Goal: Task Accomplishment & Management: Manage account settings

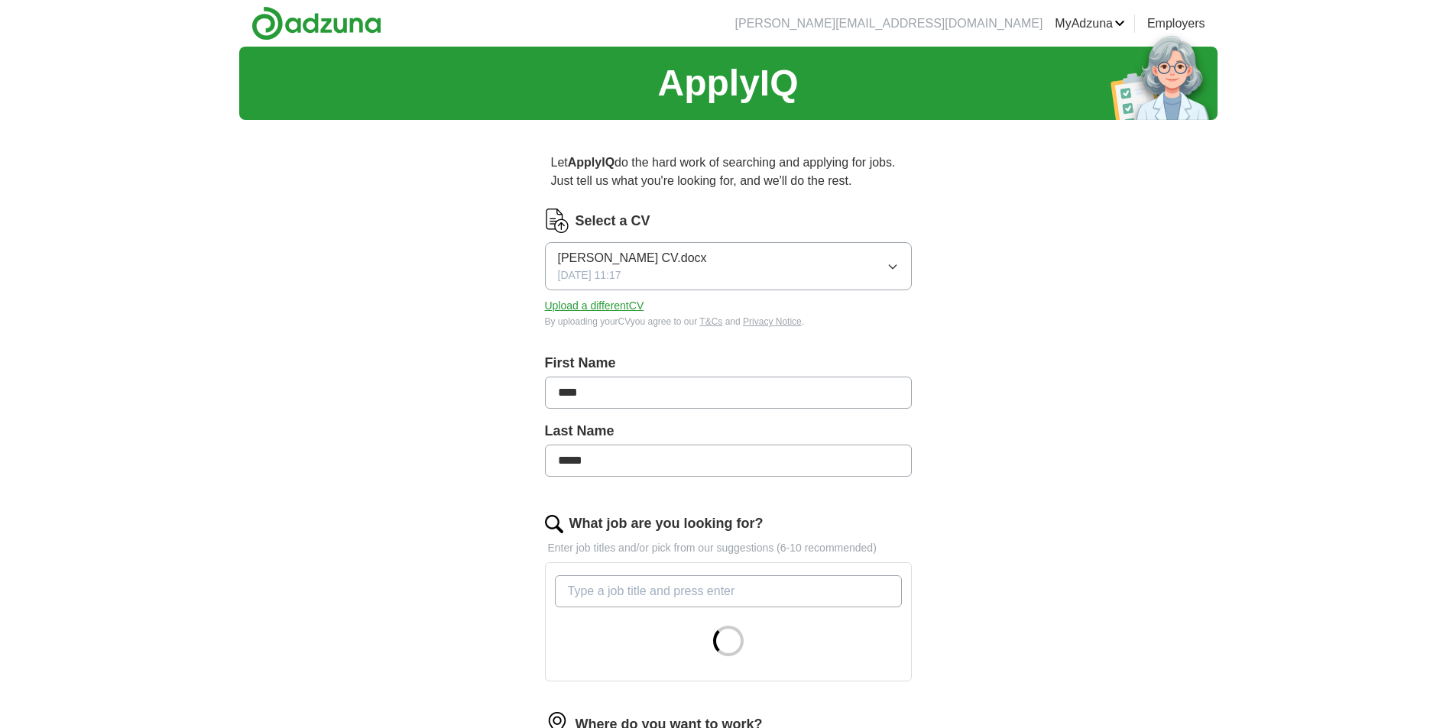
click at [881, 251] on button "[PERSON_NAME] CV.docx [DATE] 11:17" at bounding box center [728, 266] width 367 height 48
click at [239, 278] on div "ApplyIQ Let ApplyIQ do the hard work of searching and applying for jobs. Just t…" at bounding box center [728, 589] width 978 height 1085
click at [620, 303] on button "Upload a different CV" at bounding box center [594, 306] width 99 height 16
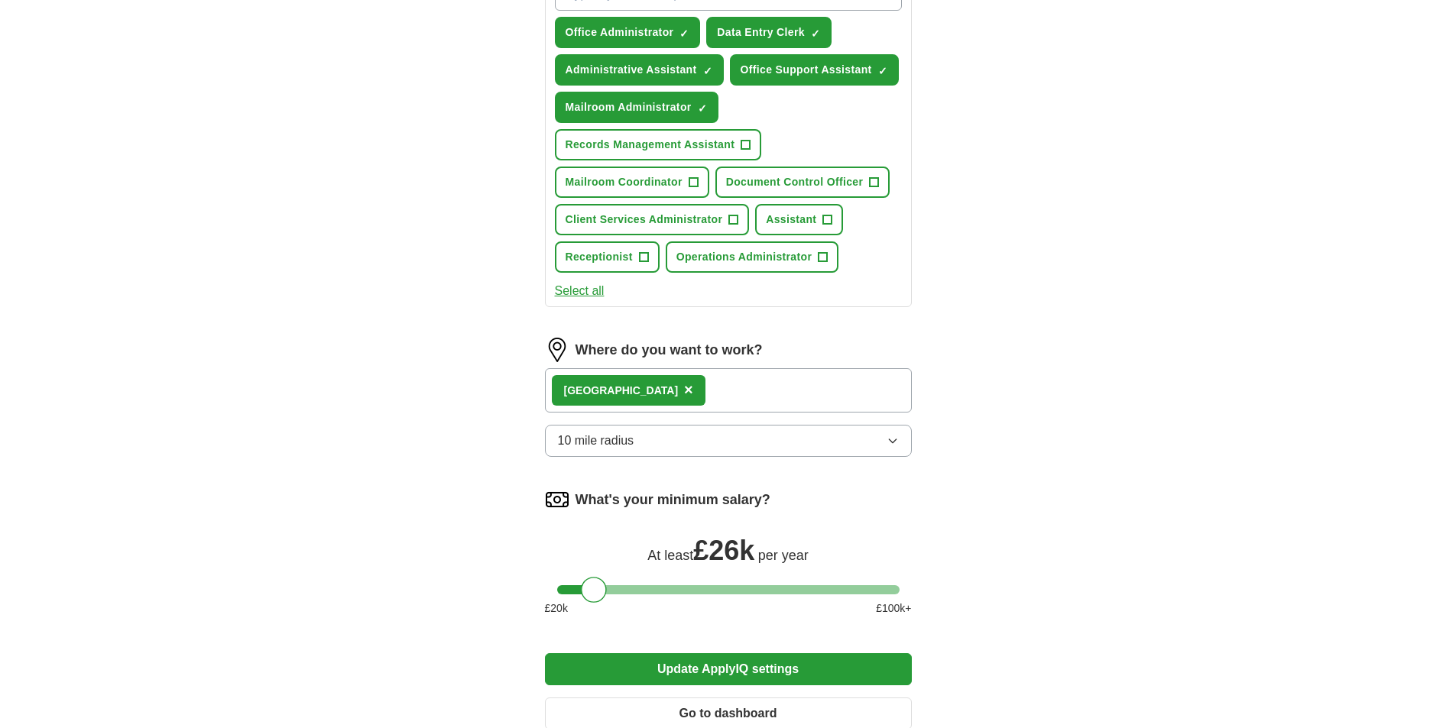
scroll to position [629, 0]
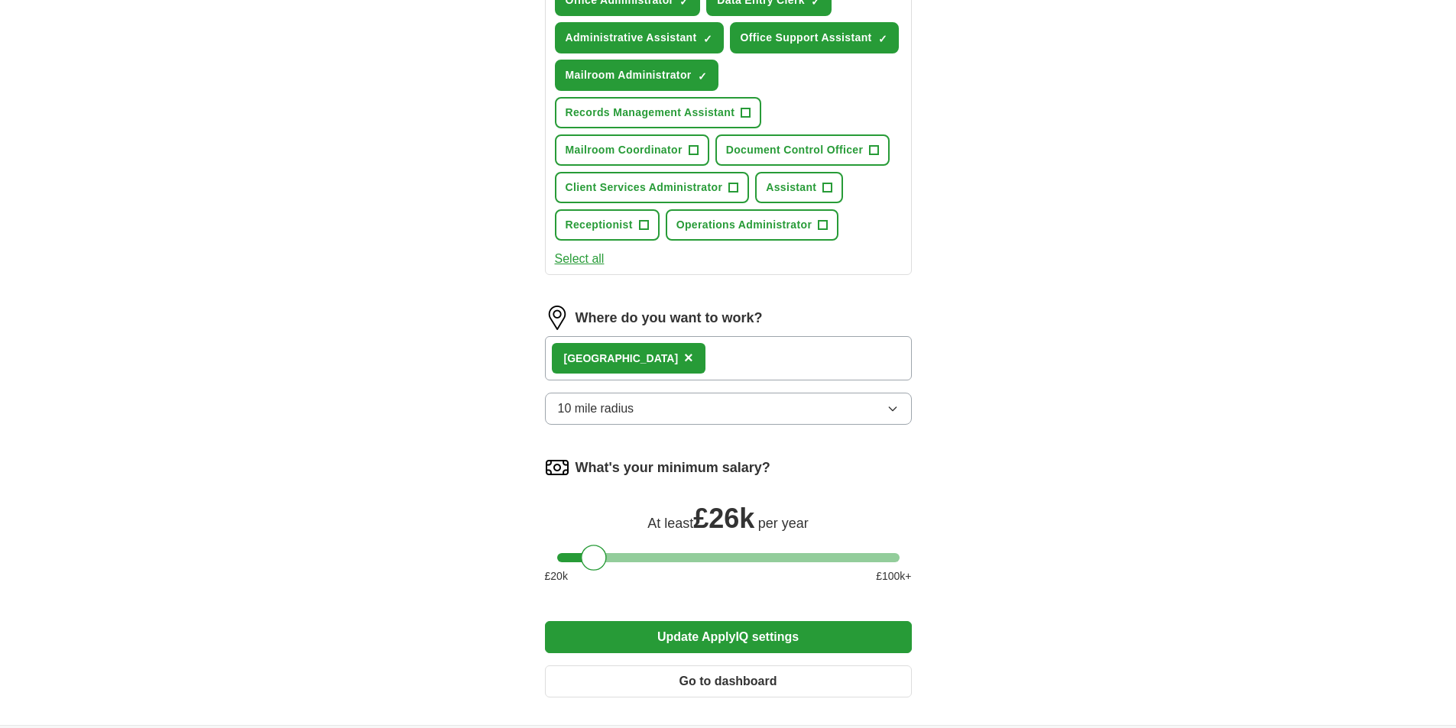
click at [800, 363] on div "[GEOGRAPHIC_DATA] ×" at bounding box center [728, 358] width 367 height 44
click at [725, 363] on div "[GEOGRAPHIC_DATA] ×" at bounding box center [728, 358] width 367 height 44
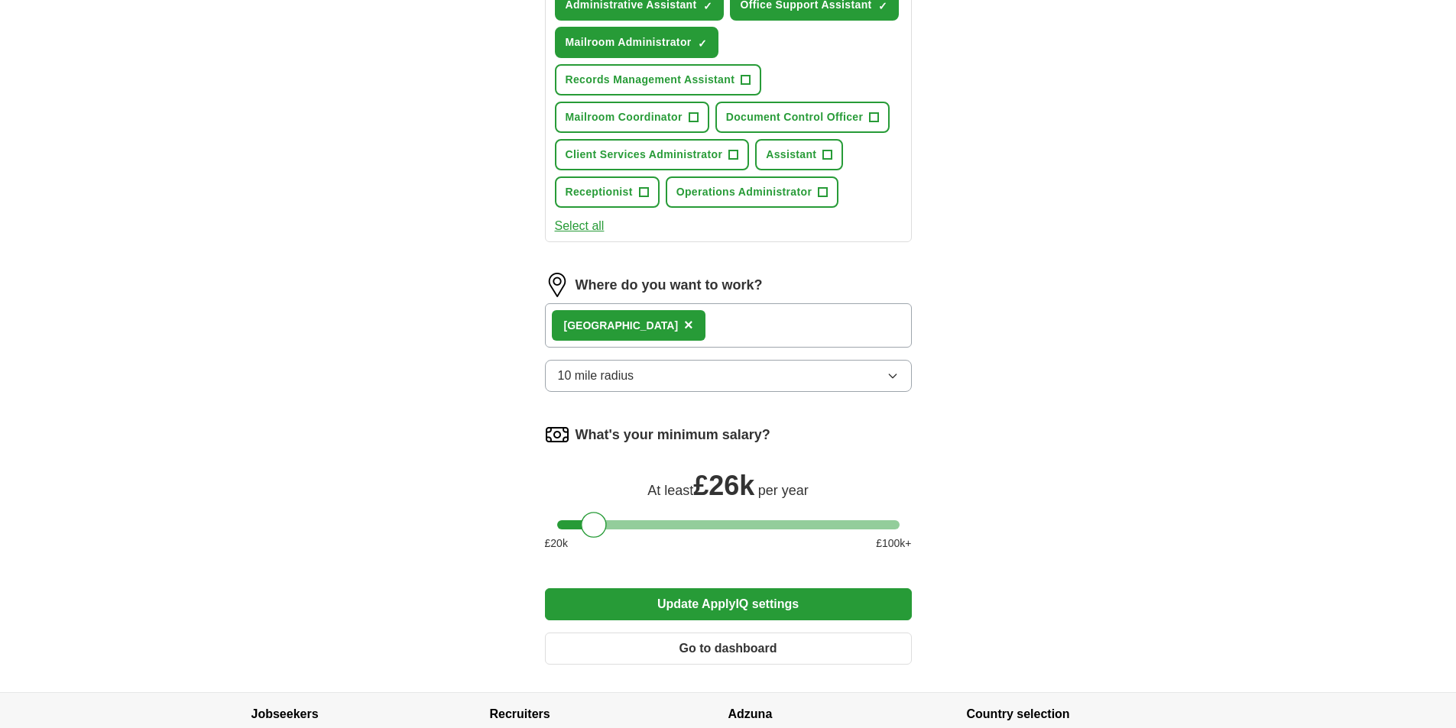
scroll to position [664, 0]
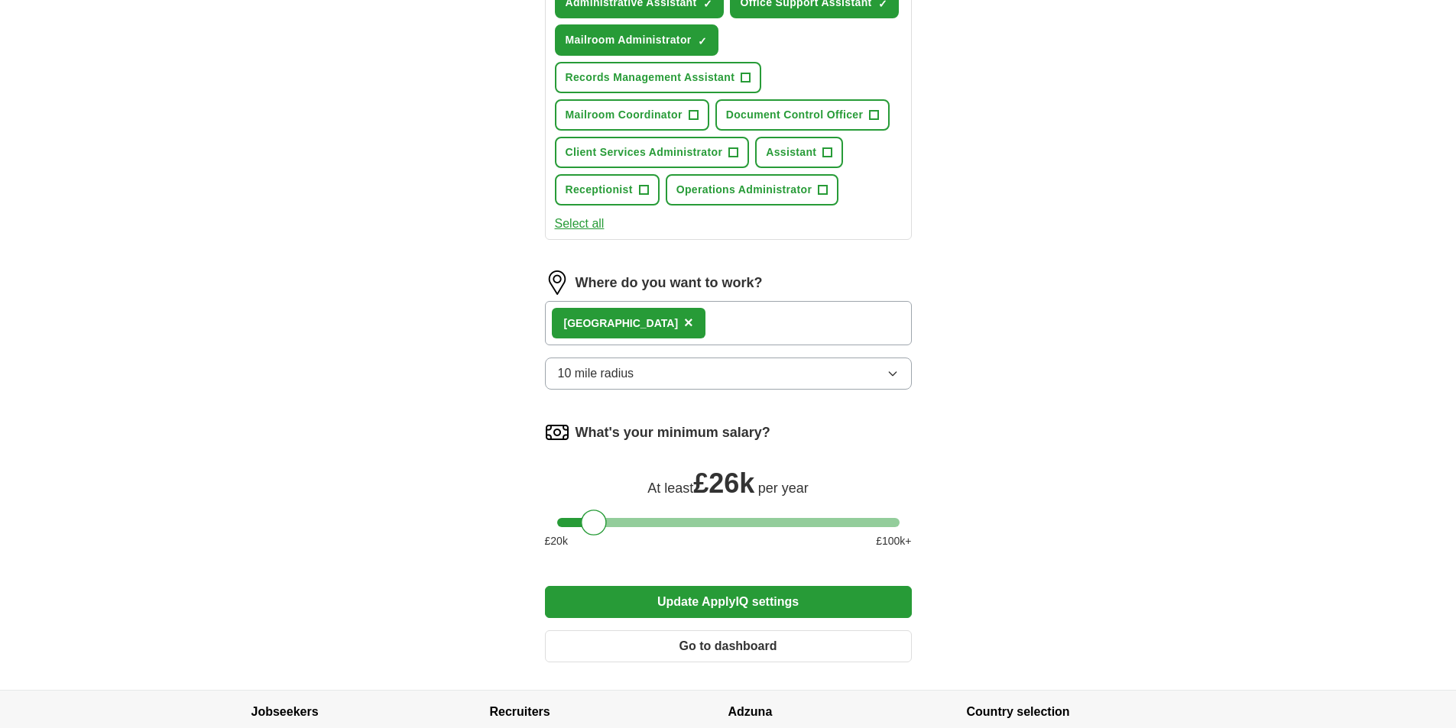
click at [1020, 456] on div "ApplyIQ Let ApplyIQ do the hard work of searching and applying for jobs. Just t…" at bounding box center [728, 36] width 978 height 1308
click at [590, 521] on div at bounding box center [594, 523] width 26 height 26
click at [885, 522] on div at bounding box center [728, 522] width 342 height 9
drag, startPoint x: 893, startPoint y: 524, endPoint x: 601, endPoint y: 522, distance: 292.0
click at [601, 522] on div at bounding box center [594, 523] width 26 height 26
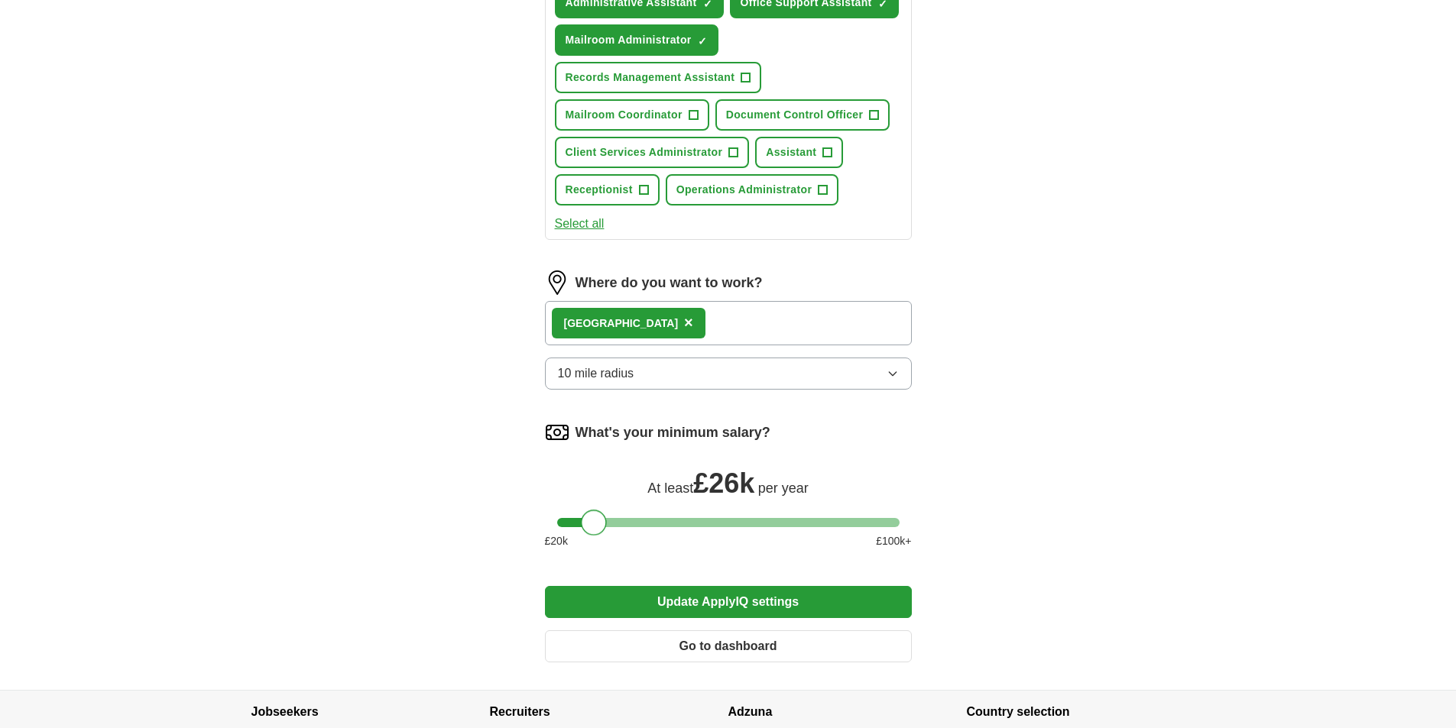
click at [738, 603] on button "Update ApplyIQ settings" at bounding box center [728, 602] width 367 height 32
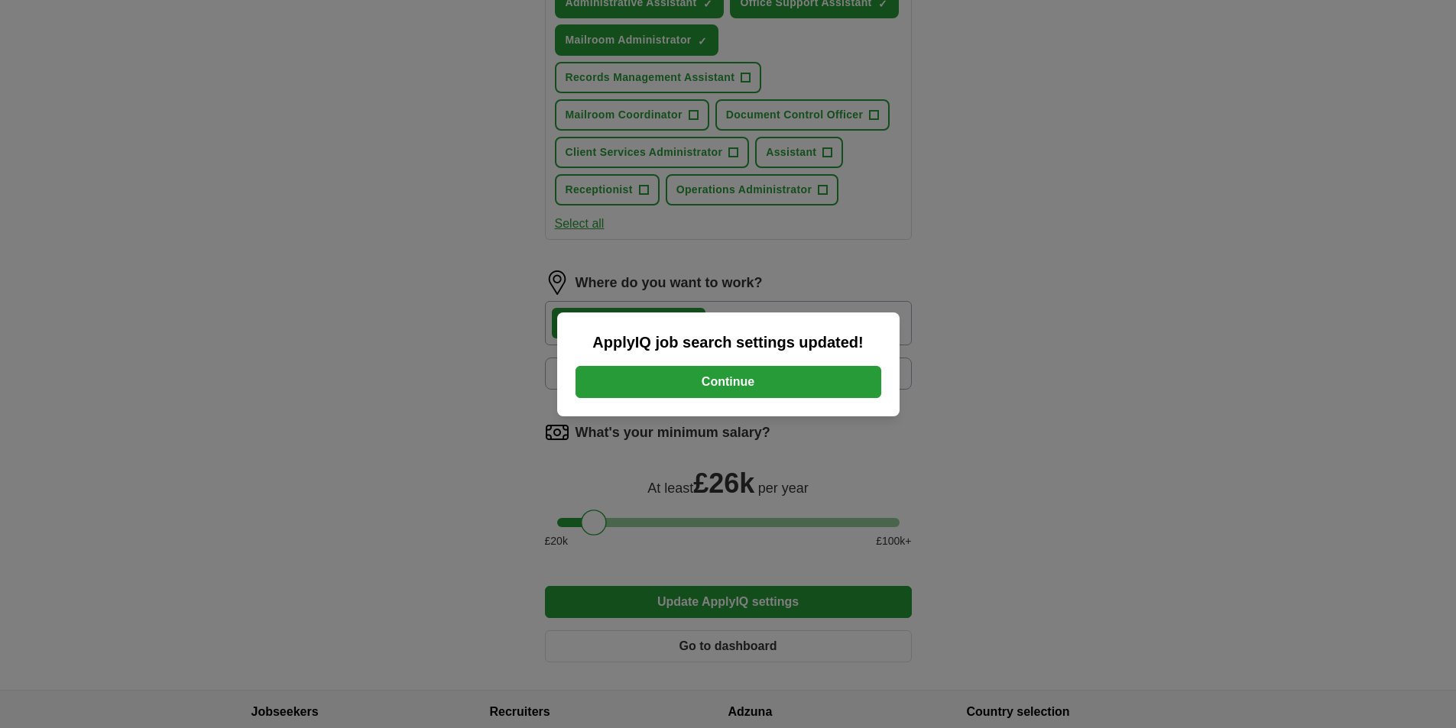
click at [755, 374] on button "Continue" at bounding box center [729, 382] width 306 height 32
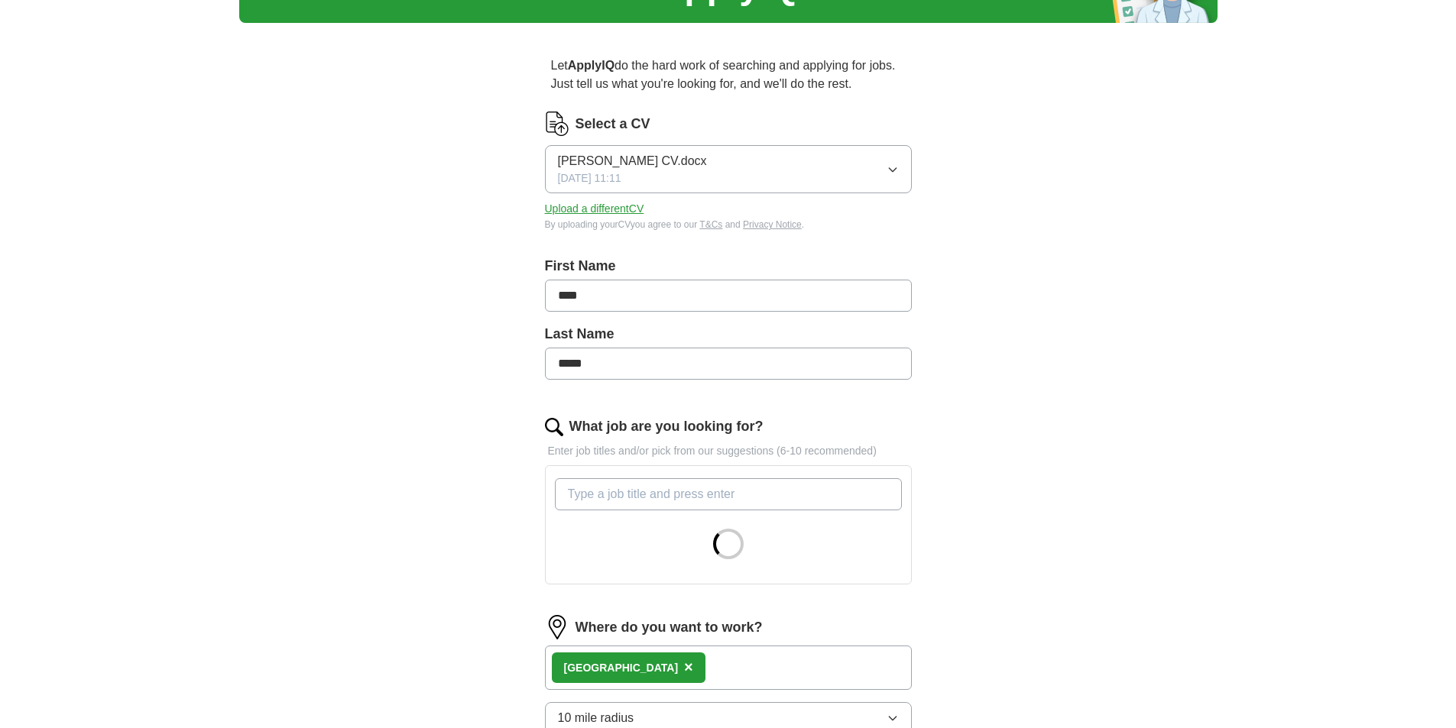
scroll to position [142, 0]
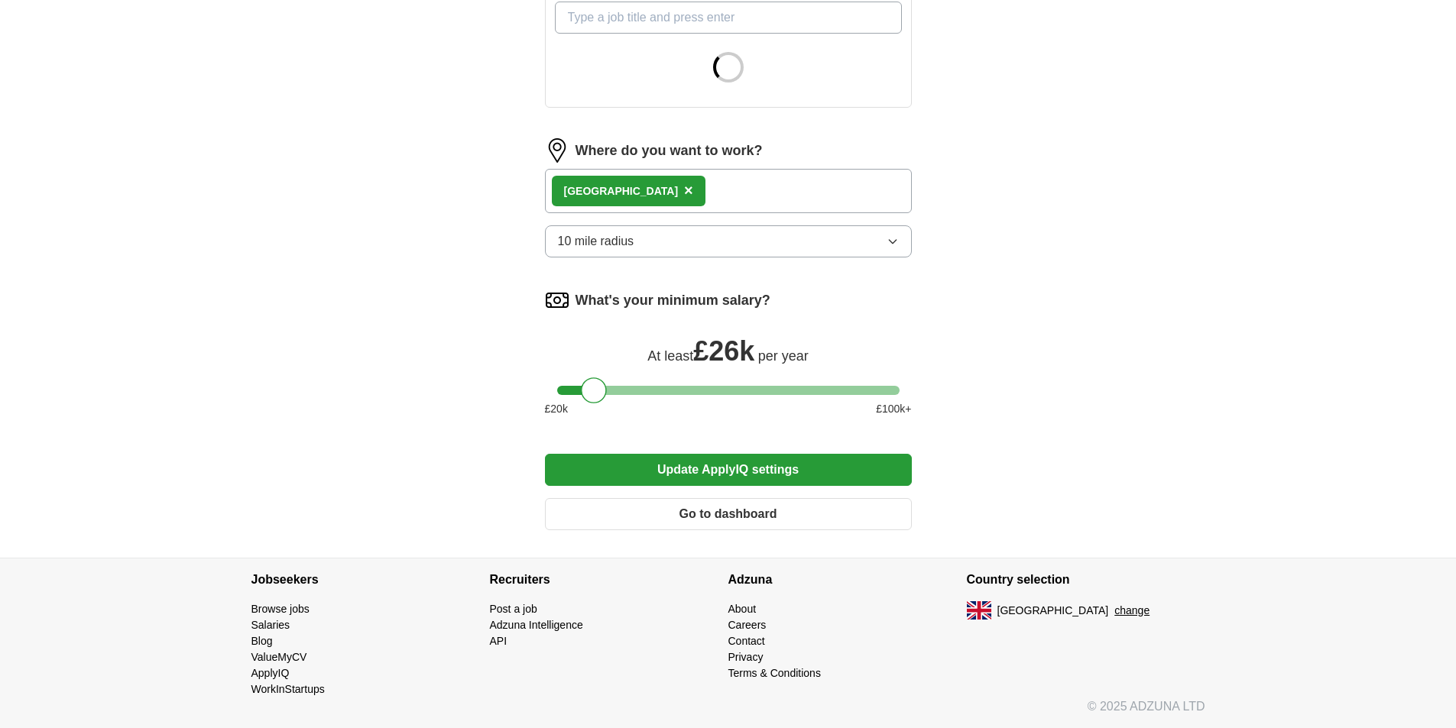
drag, startPoint x: 1074, startPoint y: 366, endPoint x: 1080, endPoint y: 310, distance: 56.1
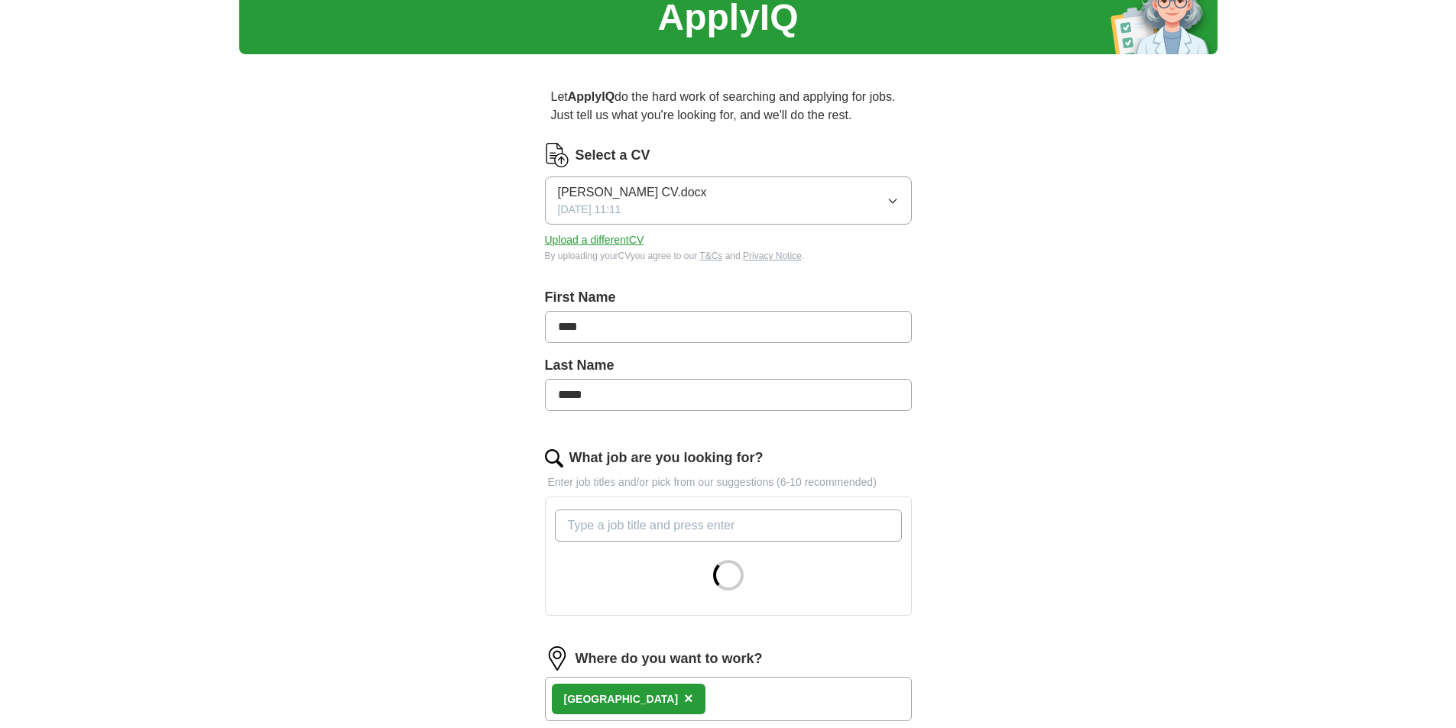
drag, startPoint x: 1012, startPoint y: 381, endPoint x: 1017, endPoint y: 414, distance: 33.2
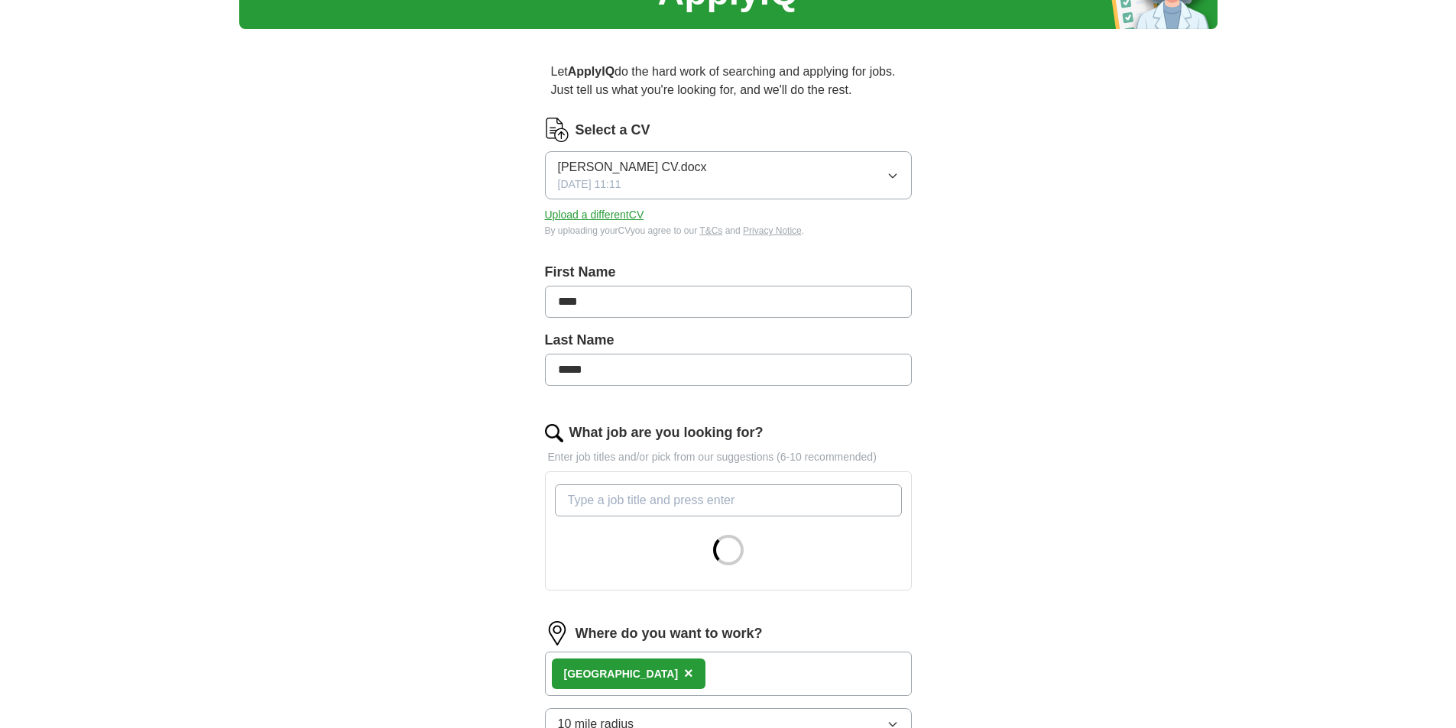
scroll to position [145, 0]
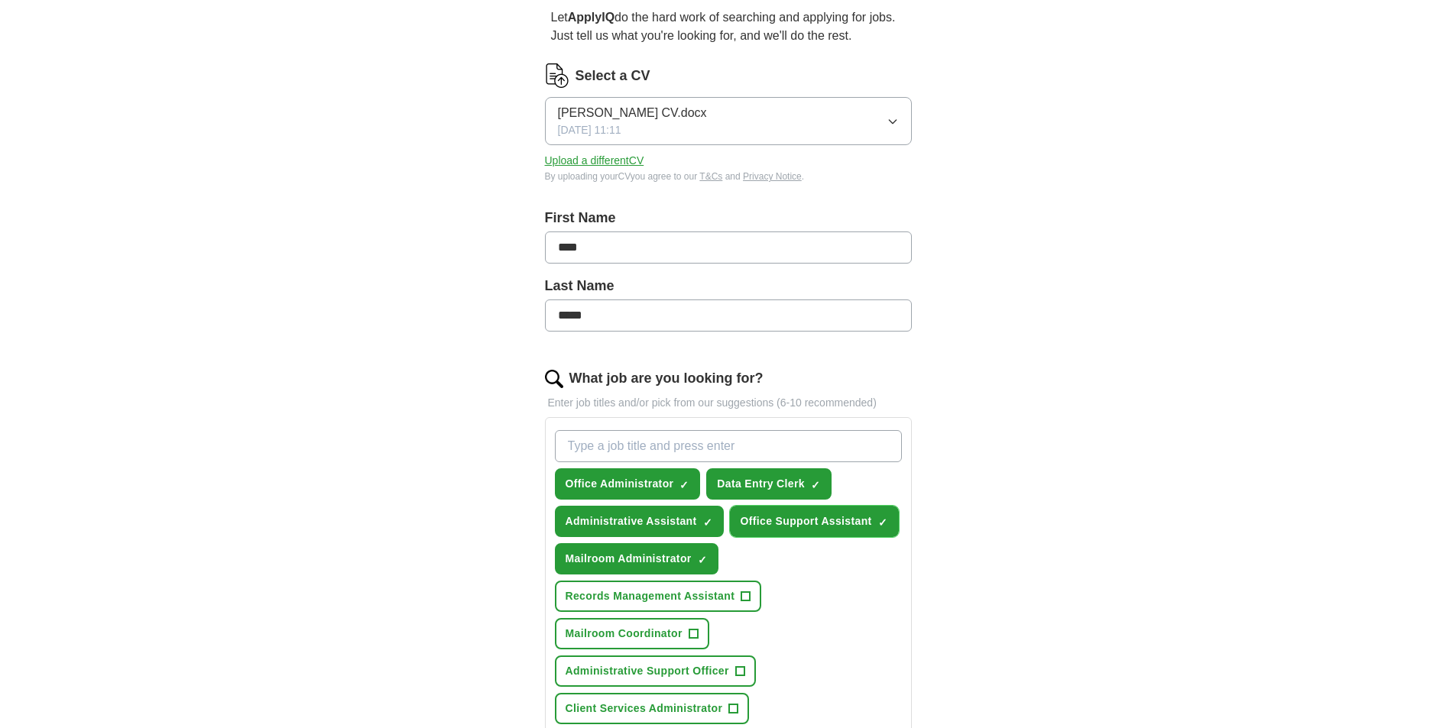
click at [0, 0] on span "×" at bounding box center [0, 0] width 0 height 0
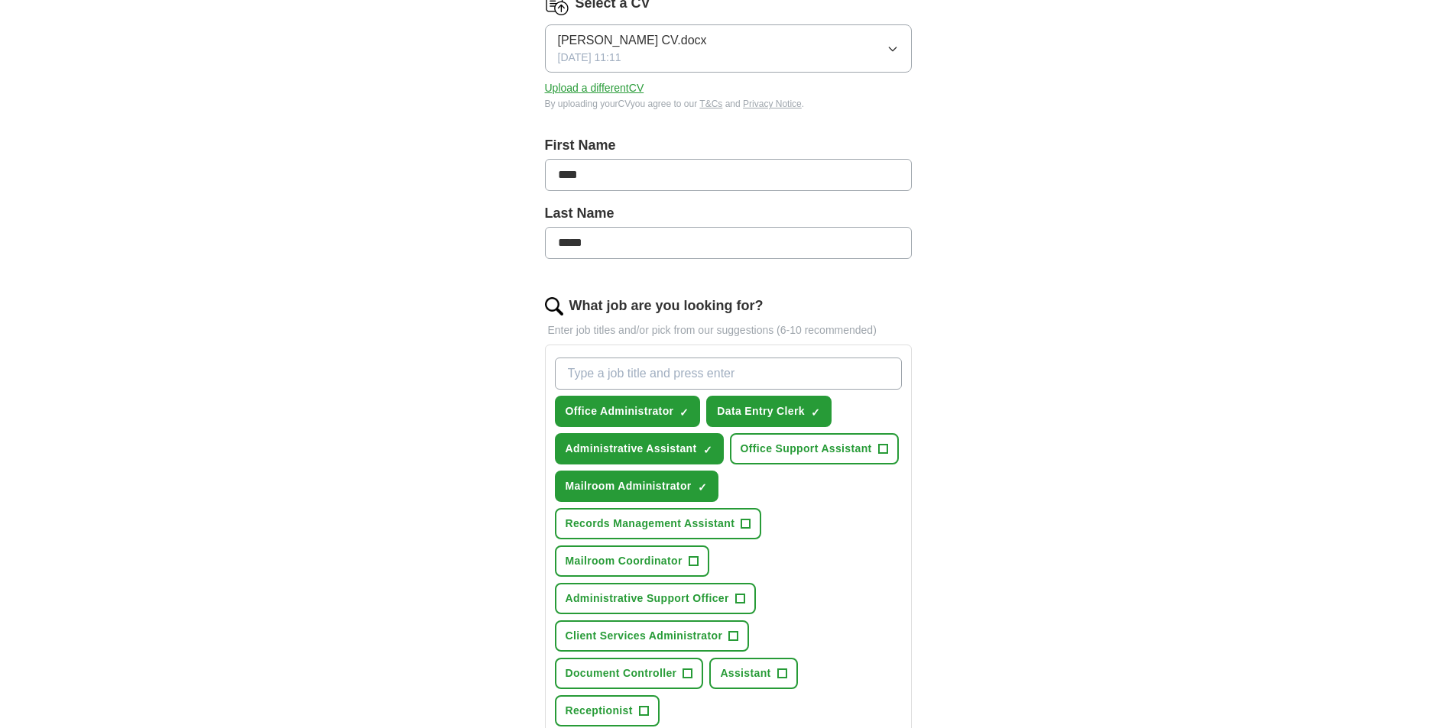
drag, startPoint x: 957, startPoint y: 522, endPoint x: 957, endPoint y: 547, distance: 25.2
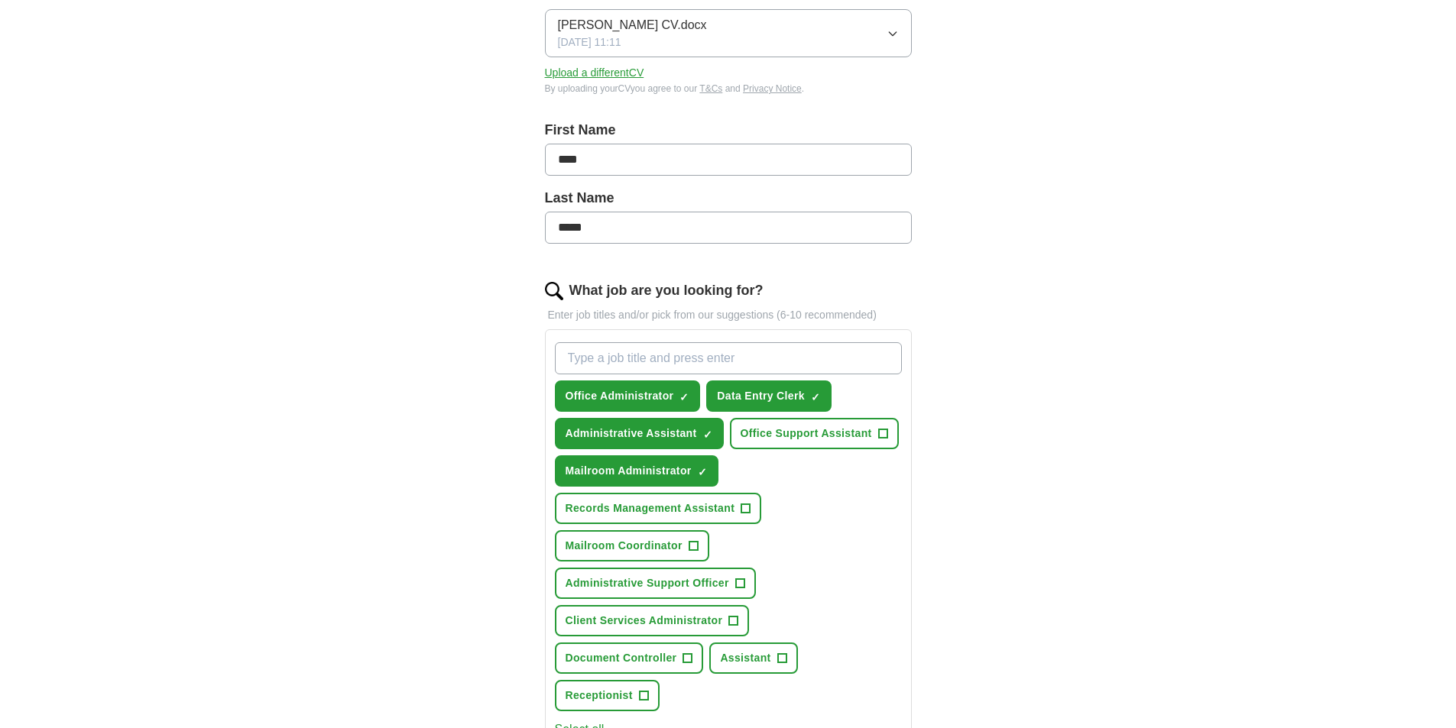
scroll to position [243, 0]
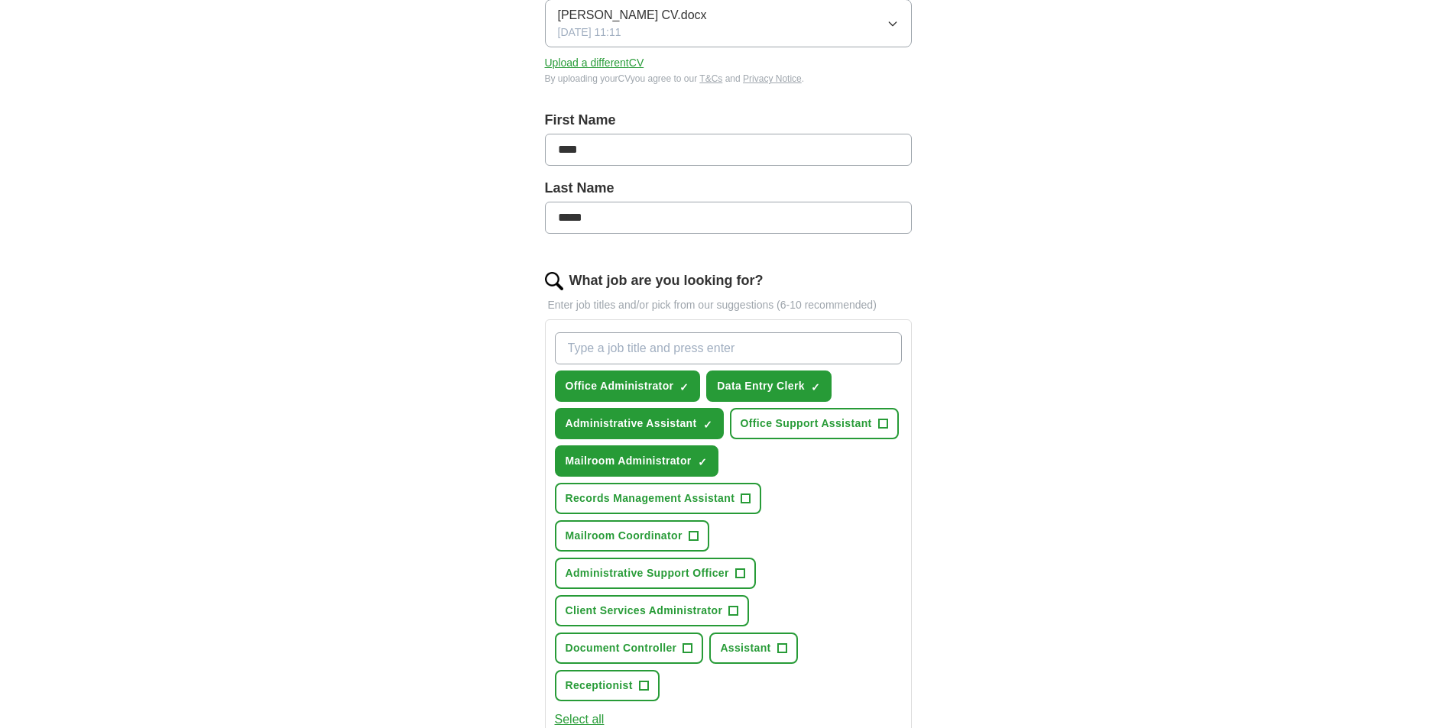
click at [716, 350] on input "What job are you looking for?" at bounding box center [728, 349] width 347 height 32
drag, startPoint x: 721, startPoint y: 351, endPoint x: 485, endPoint y: 330, distance: 237.1
click at [485, 330] on div "Let ApplyIQ do the hard work of searching and applying for jobs. Just tell us w…" at bounding box center [728, 537] width 489 height 1297
click at [1039, 397] on div "ApplyIQ Let ApplyIQ do the hard work of searching and applying for jobs. Just t…" at bounding box center [728, 495] width 978 height 1383
click at [0, 0] on span "×" at bounding box center [0, 0] width 0 height 0
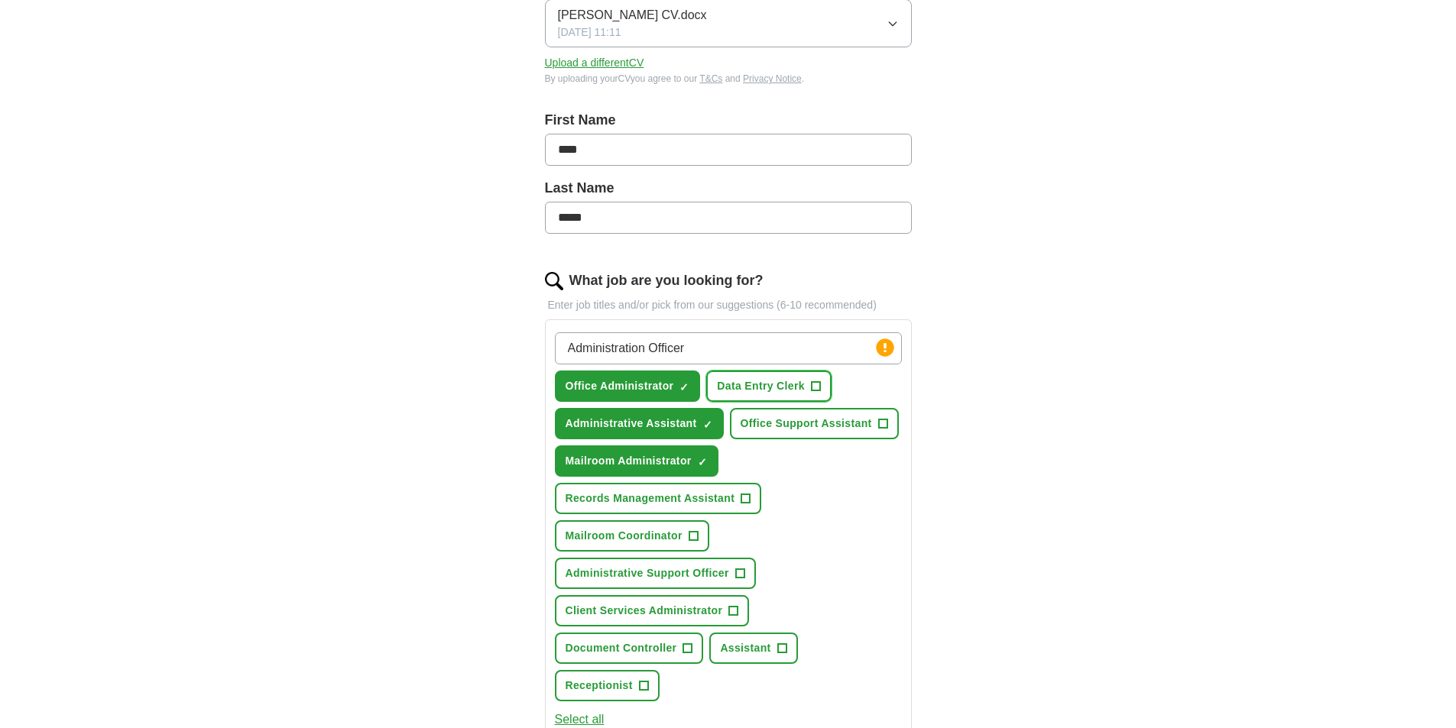
click at [790, 388] on span "Data Entry Clerk" at bounding box center [761, 386] width 88 height 16
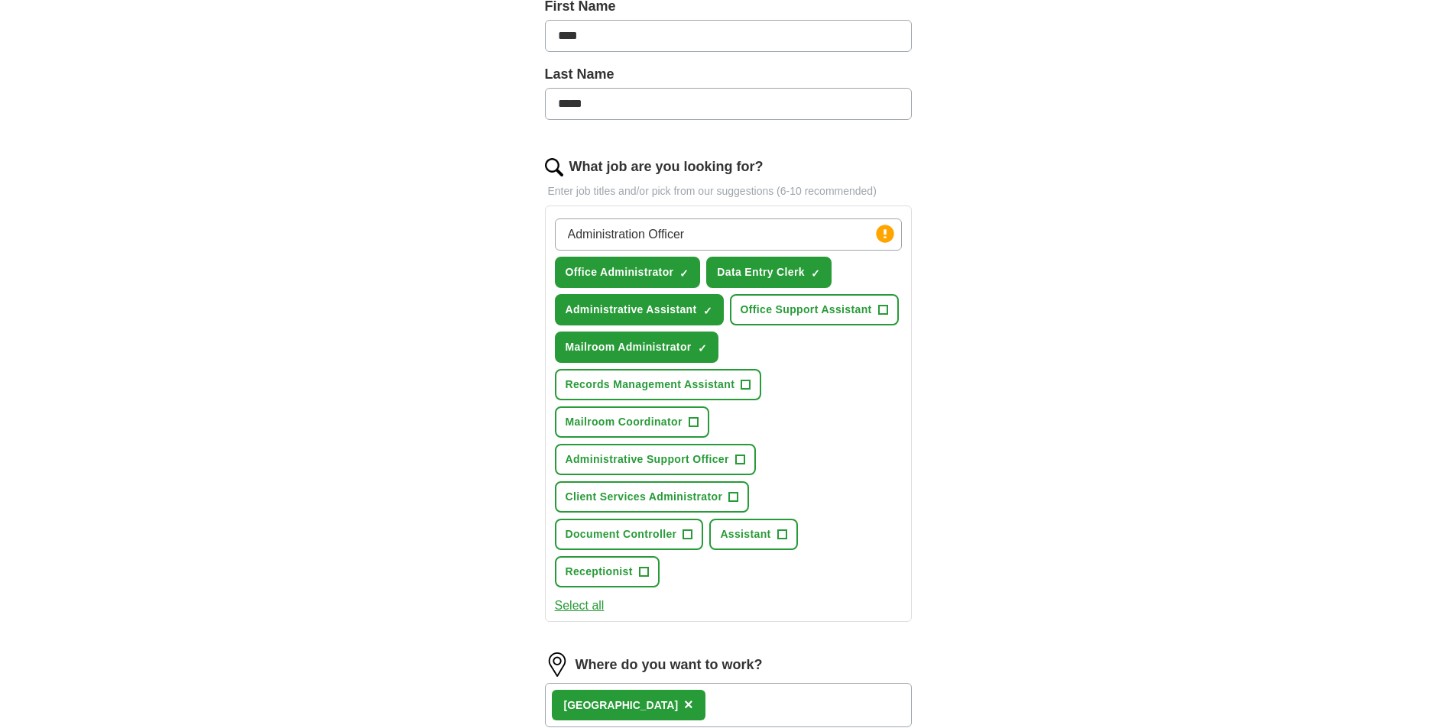
scroll to position [407, 0]
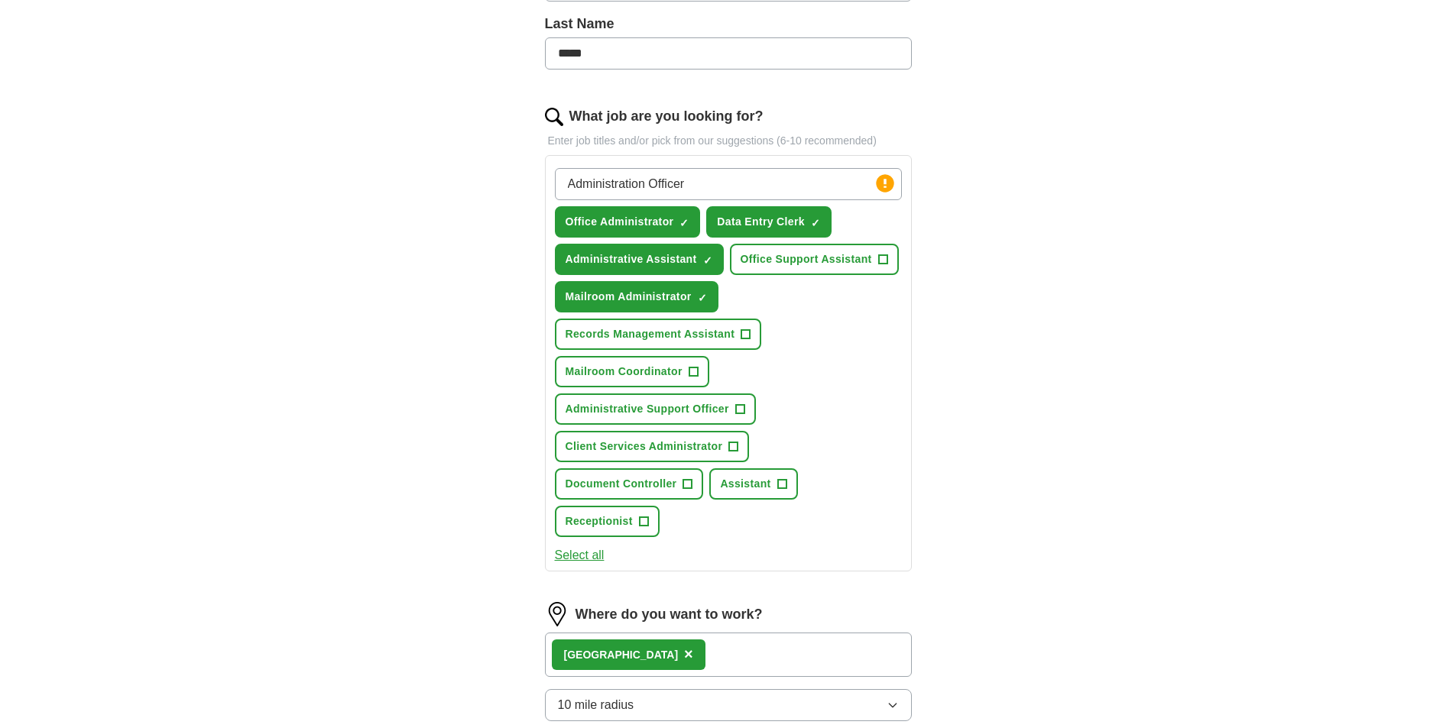
click at [699, 184] on input "Administration Officer" at bounding box center [728, 184] width 347 height 32
click at [645, 186] on input "Administration Officer" at bounding box center [728, 184] width 347 height 32
click at [953, 196] on div "Let ApplyIQ do the hard work of searching and applying for jobs. Just tell us w…" at bounding box center [728, 373] width 489 height 1297
click at [740, 167] on div "Admin Officer Press return to add title Office Administrator ✓ × Data Entry Cle…" at bounding box center [728, 352] width 353 height 381
click at [885, 186] on circle at bounding box center [885, 183] width 18 height 18
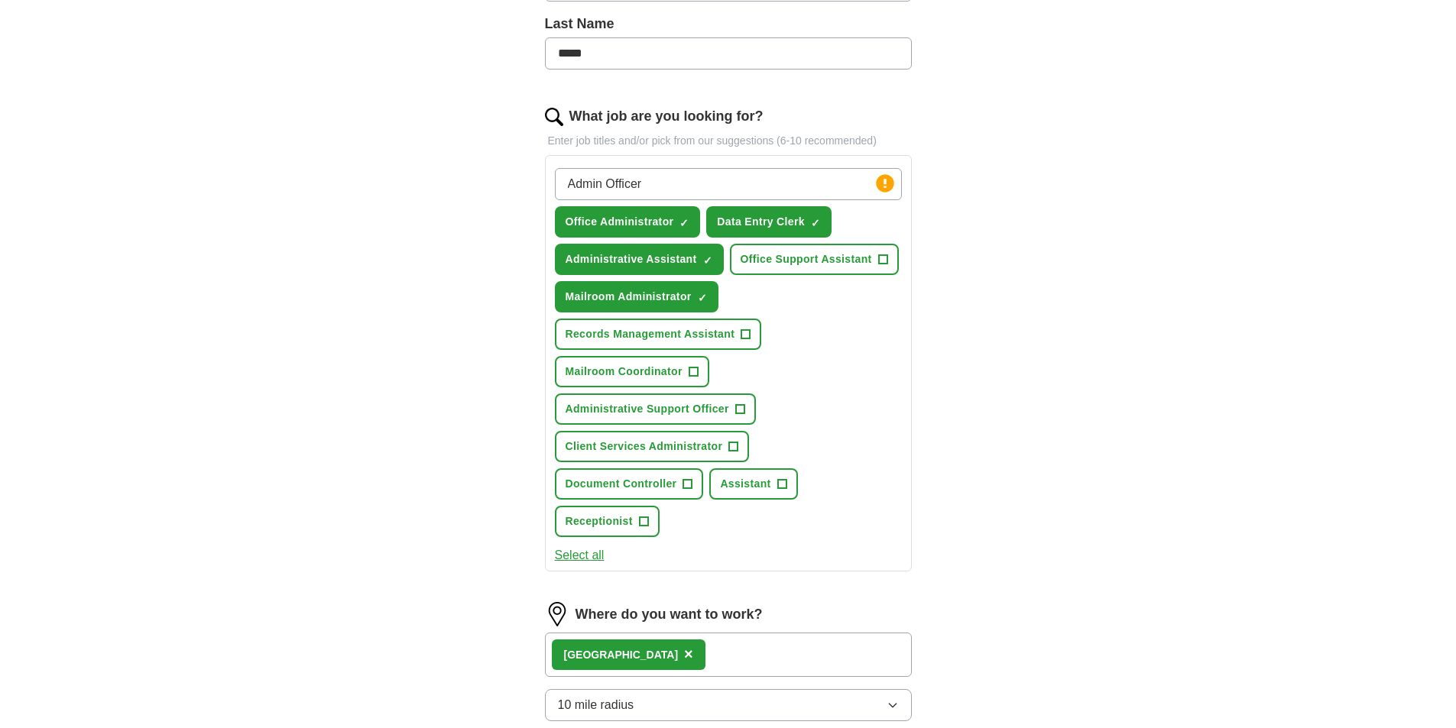
click at [820, 186] on input "Admin Officer" at bounding box center [728, 184] width 347 height 32
drag, startPoint x: 602, startPoint y: 183, endPoint x: 753, endPoint y: 180, distance: 150.6
click at [753, 180] on input "Admin Officer" at bounding box center [728, 184] width 347 height 32
type input "A"
click at [0, 0] on span "×" at bounding box center [0, 0] width 0 height 0
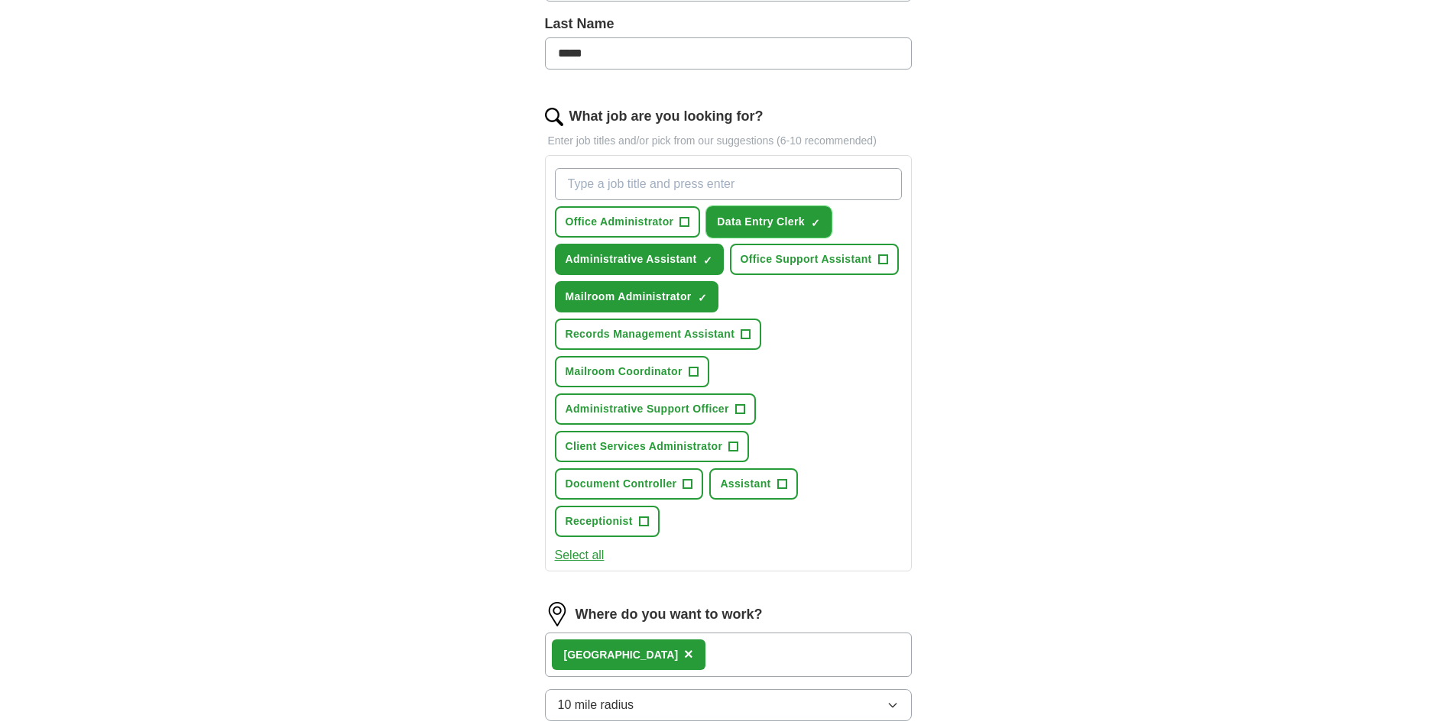
click at [809, 219] on button "Data Entry Clerk ✓ ×" at bounding box center [768, 221] width 125 height 31
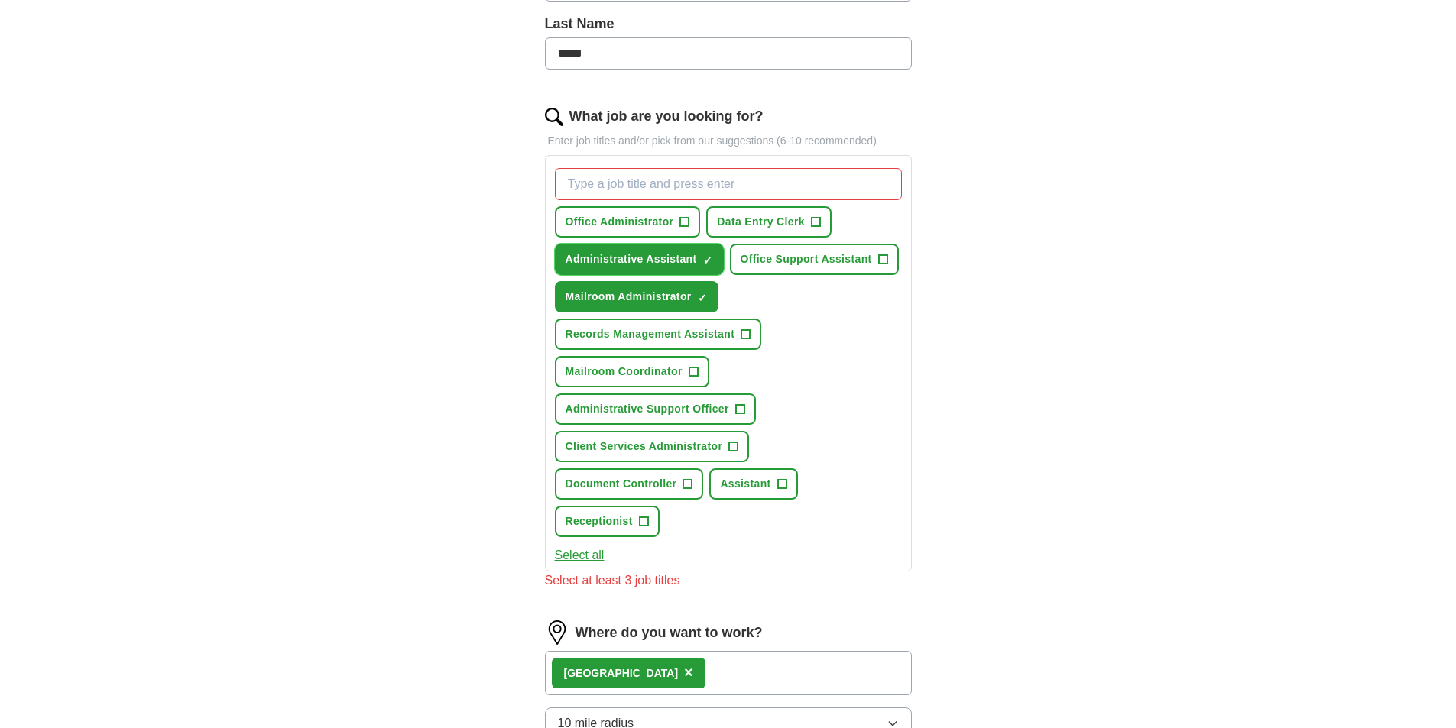
click at [702, 256] on button "Administrative Assistant ✓ ×" at bounding box center [639, 259] width 169 height 31
click at [0, 0] on span "×" at bounding box center [0, 0] width 0 height 0
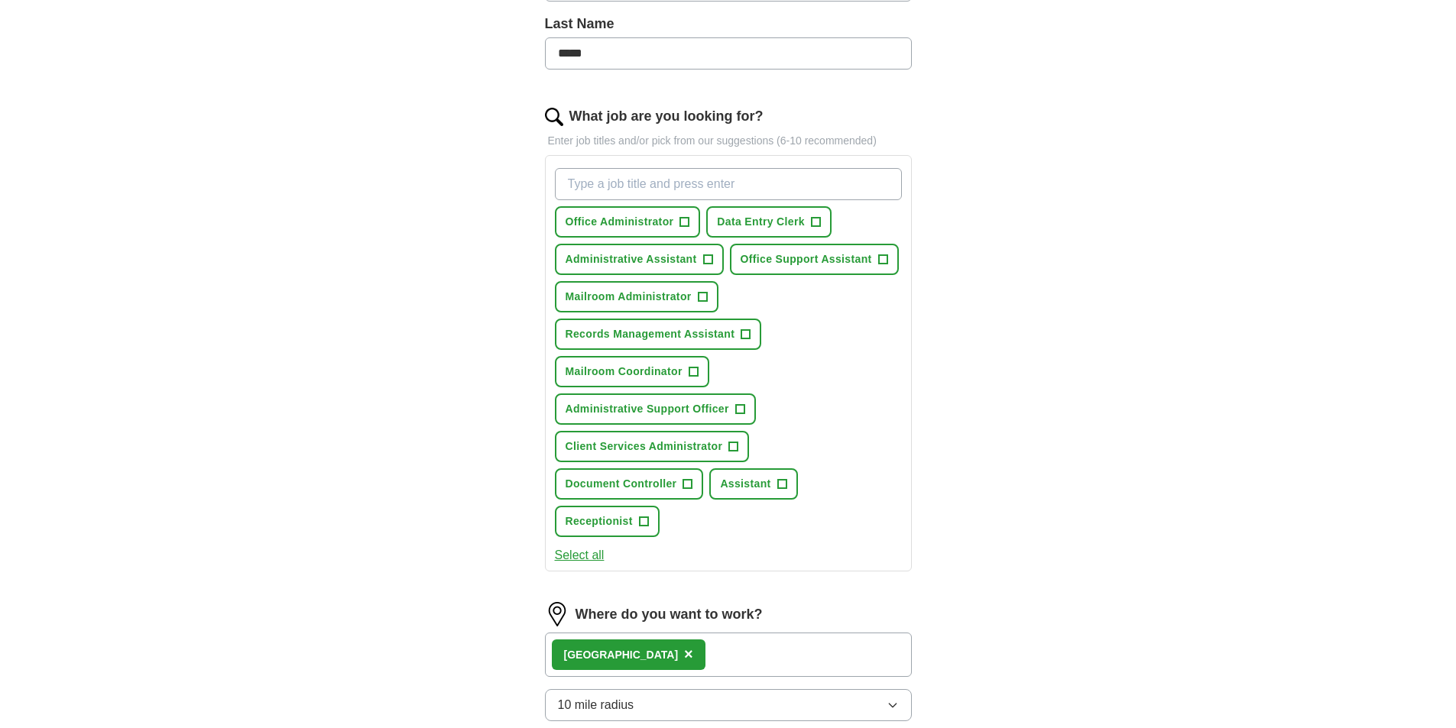
click at [635, 183] on input "What job are you looking for?" at bounding box center [728, 184] width 347 height 32
type input "Admin"
click at [803, 221] on span "Data Entry Clerk" at bounding box center [761, 222] width 88 height 16
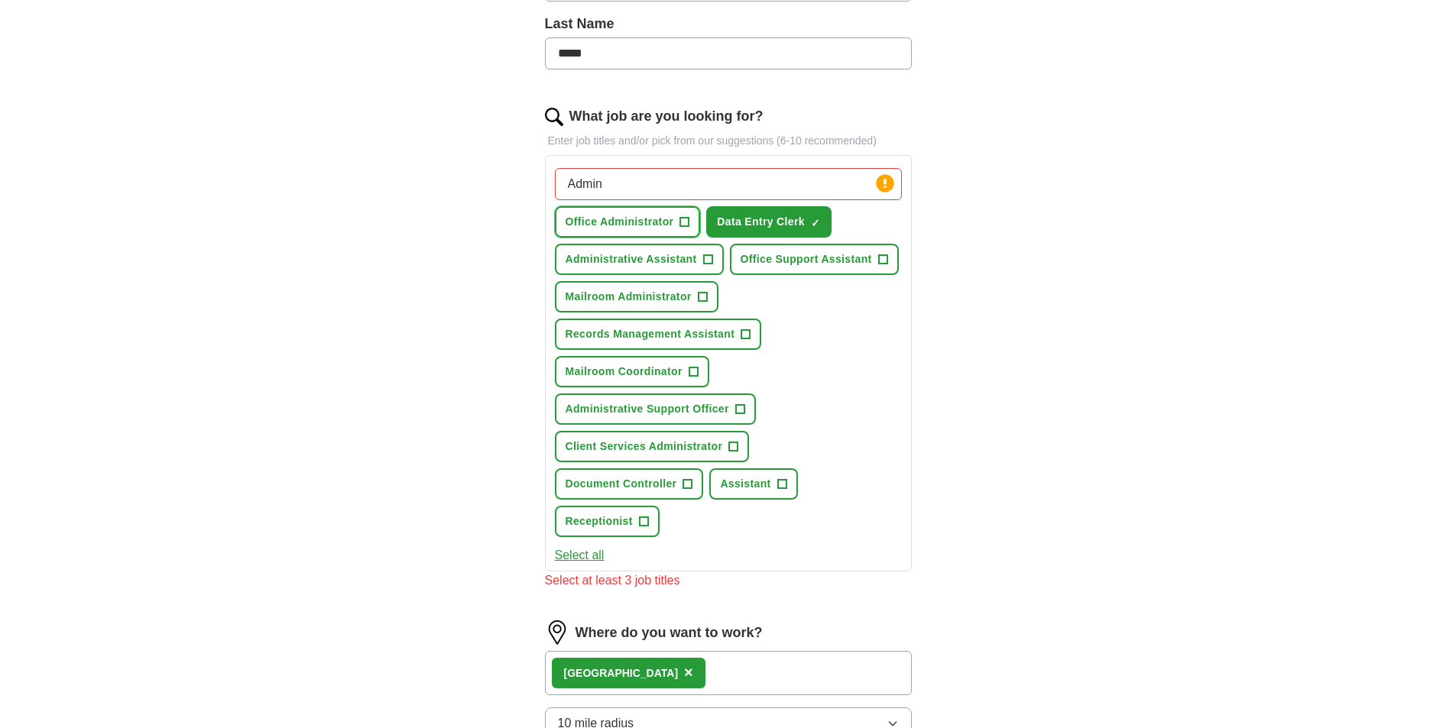
click at [672, 220] on span "Office Administrator" at bounding box center [620, 222] width 109 height 16
click at [682, 251] on span "Administrative Assistant" at bounding box center [631, 259] width 131 height 16
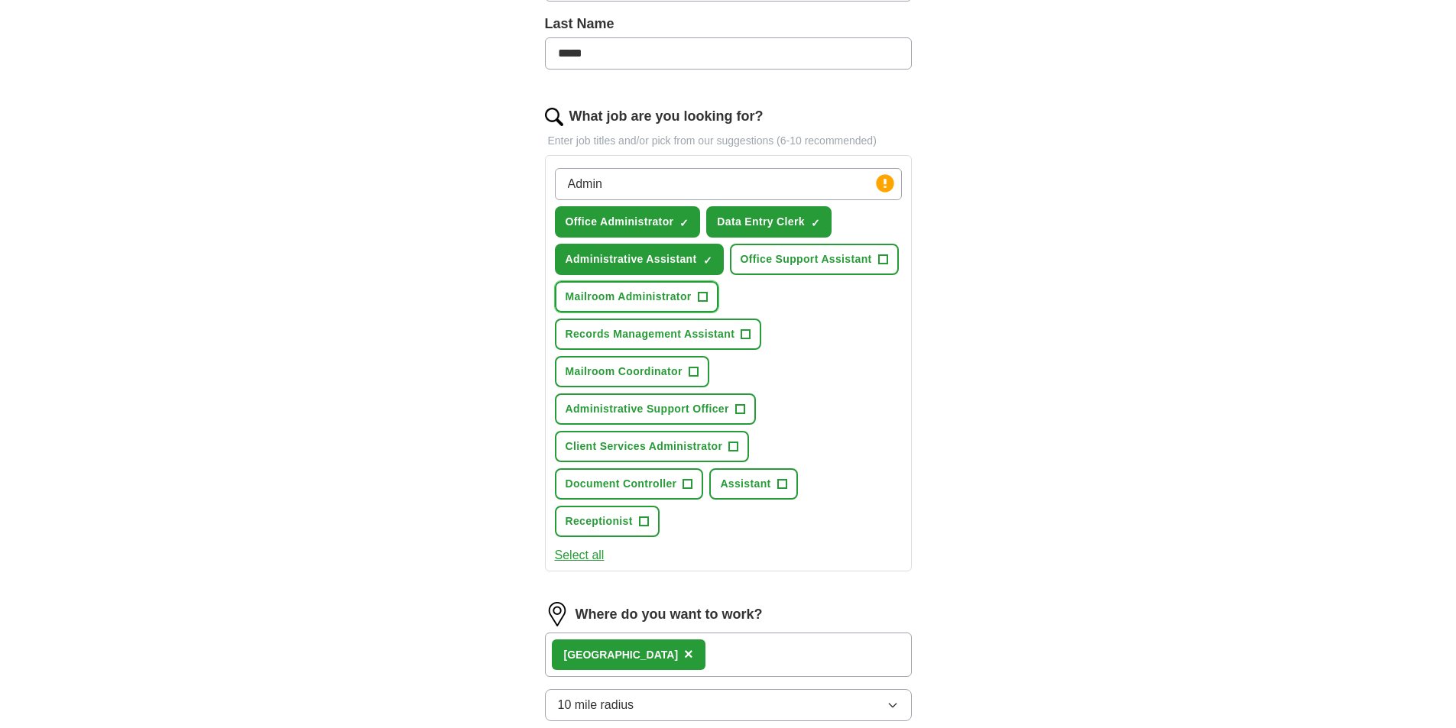
click at [653, 300] on span "Mailroom Administrator" at bounding box center [629, 297] width 126 height 16
click at [710, 339] on span "Records Management Assistant" at bounding box center [651, 334] width 170 height 16
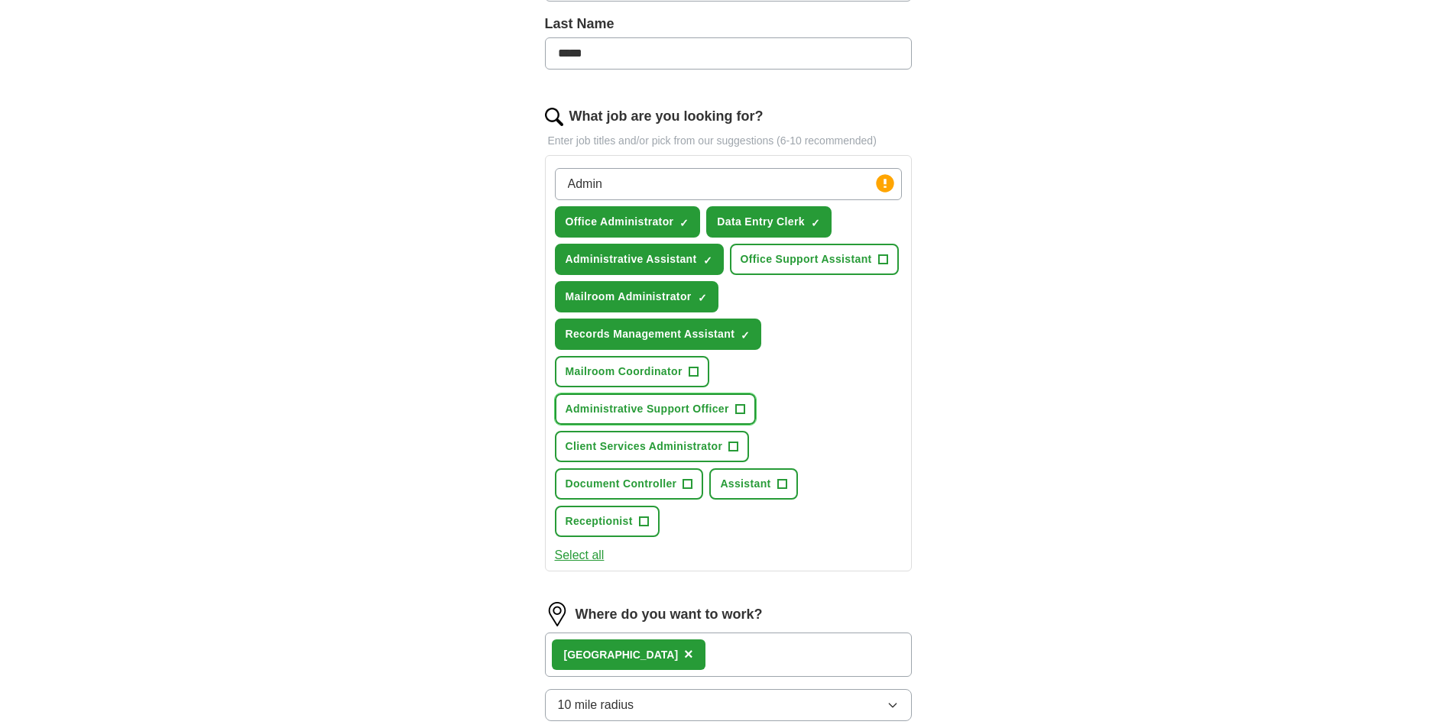
click at [690, 405] on span "Administrative Support Officer" at bounding box center [648, 409] width 164 height 16
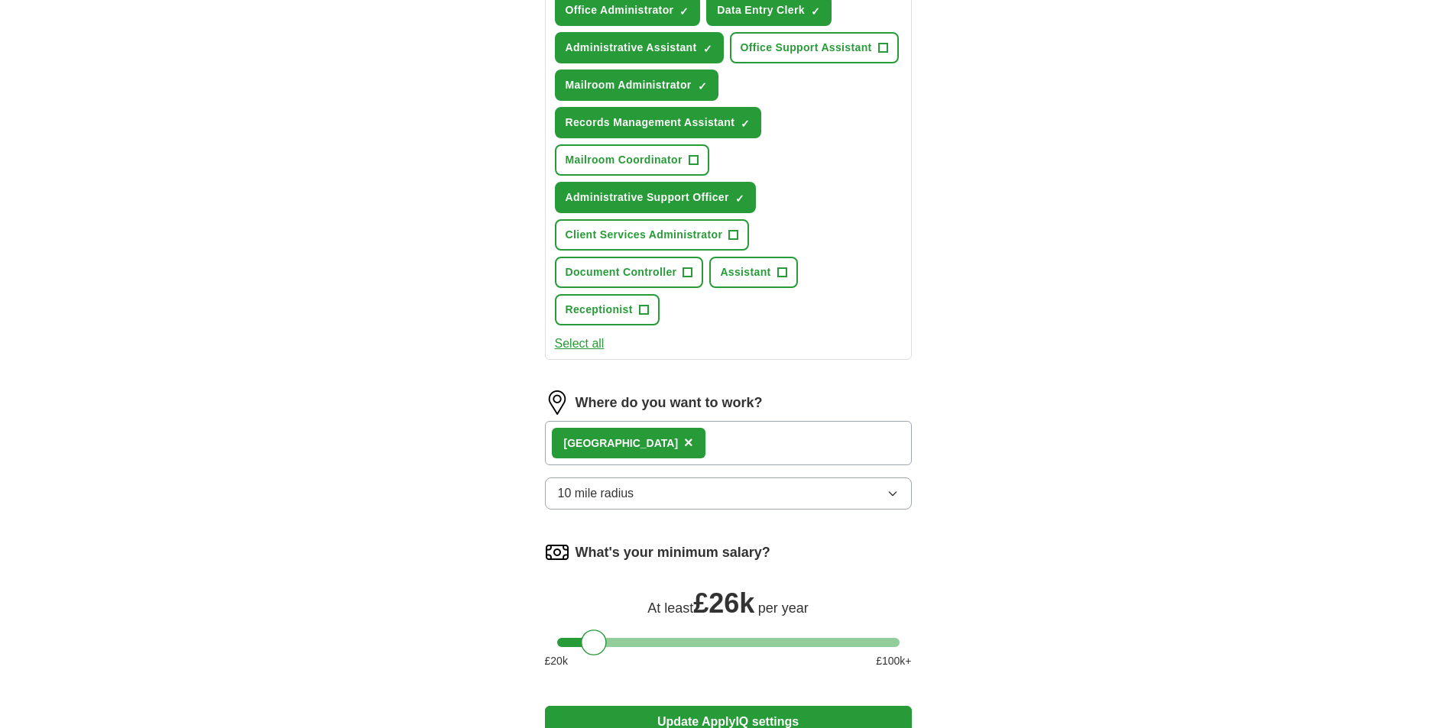
scroll to position [871, 0]
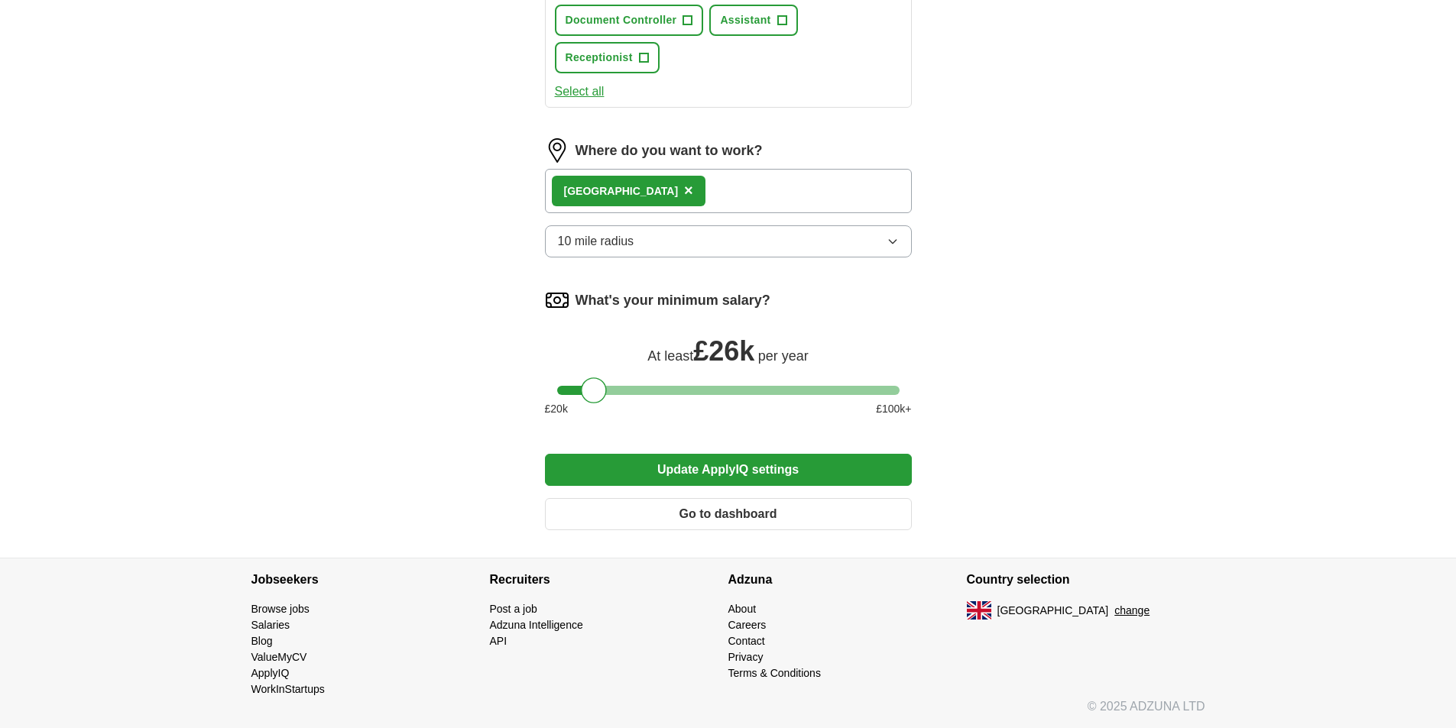
click at [709, 461] on button "Update ApplyIQ settings" at bounding box center [728, 470] width 367 height 32
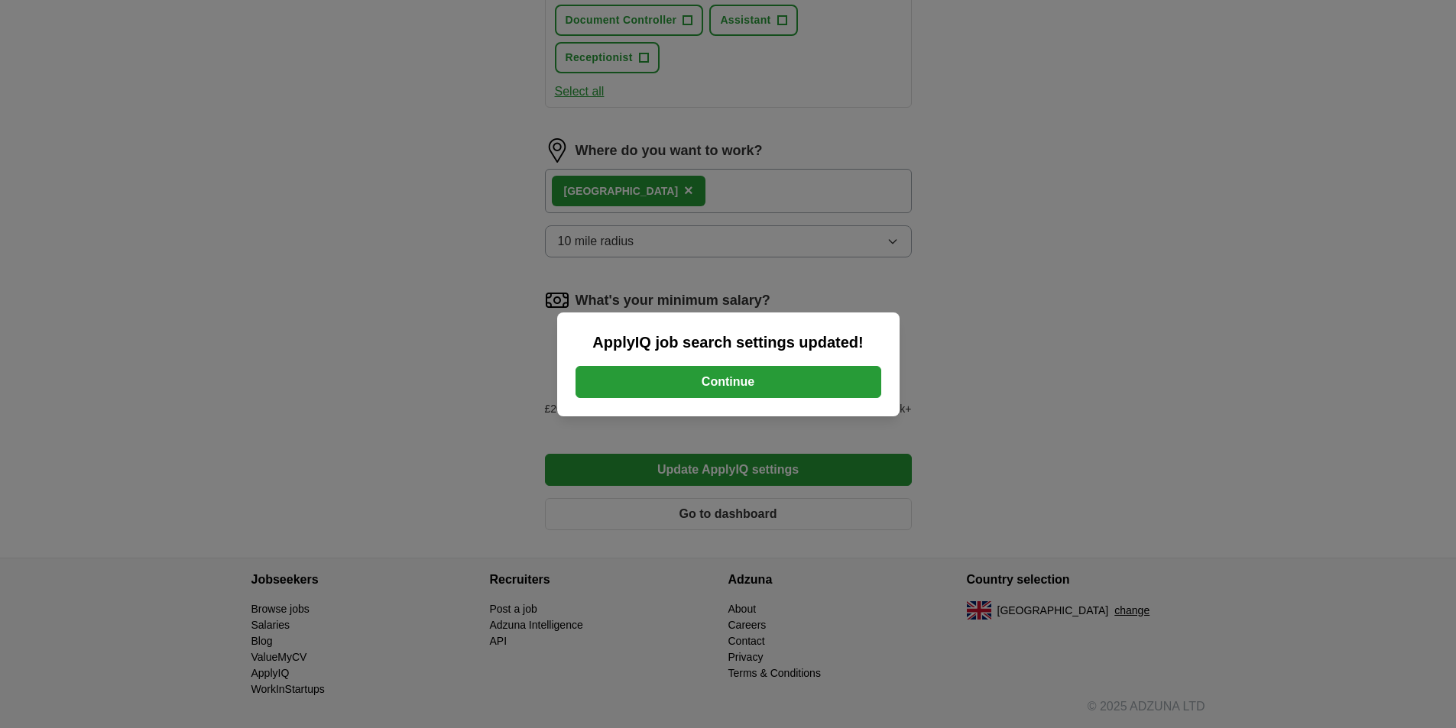
click at [761, 388] on button "Continue" at bounding box center [729, 382] width 306 height 32
